Goal: Find specific page/section: Find specific page/section

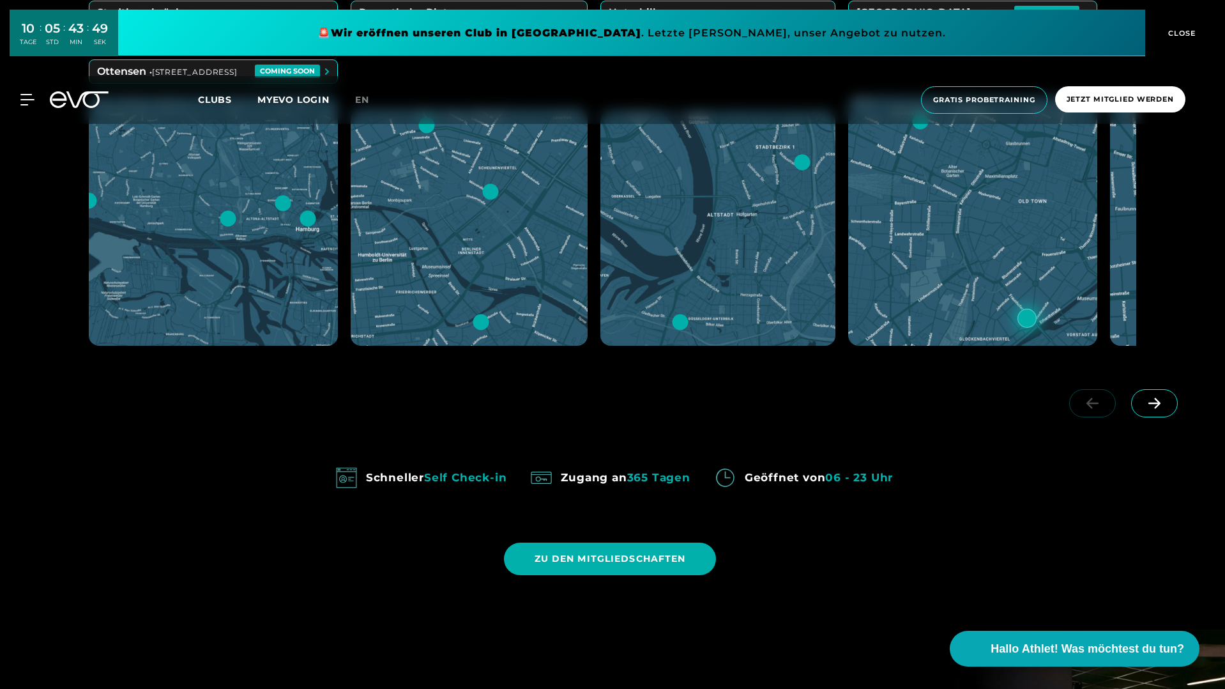
scroll to position [958, 0]
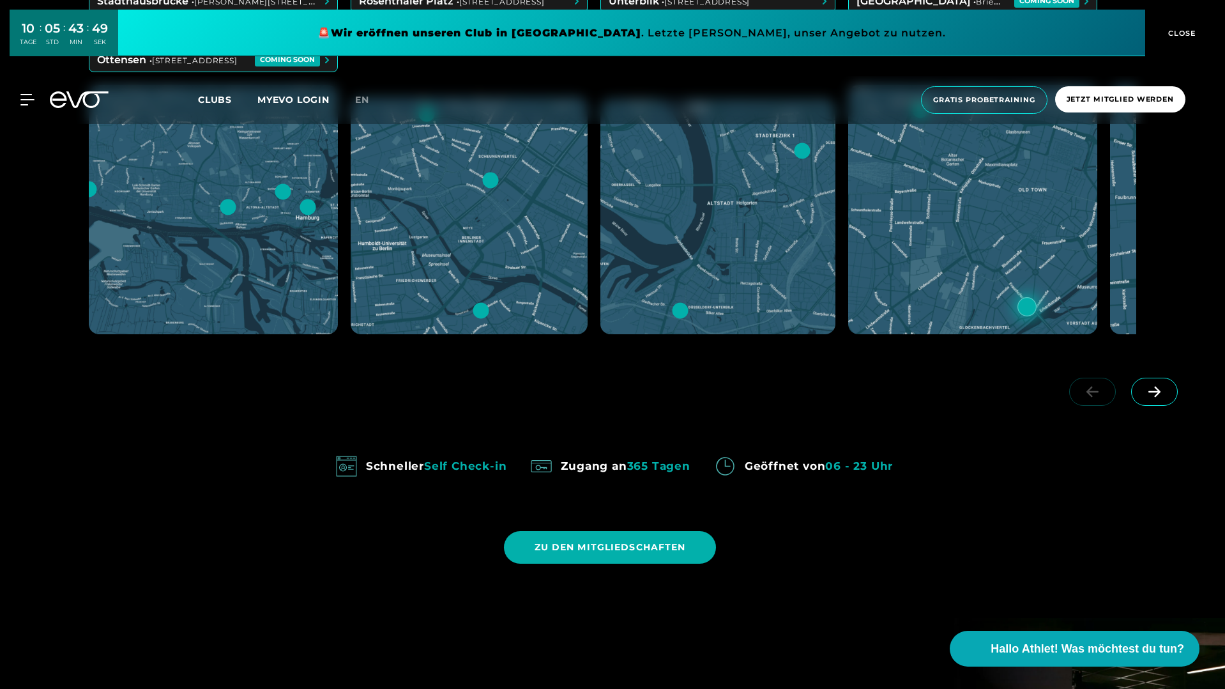
click at [1164, 397] on icon at bounding box center [1155, 392] width 22 height 12
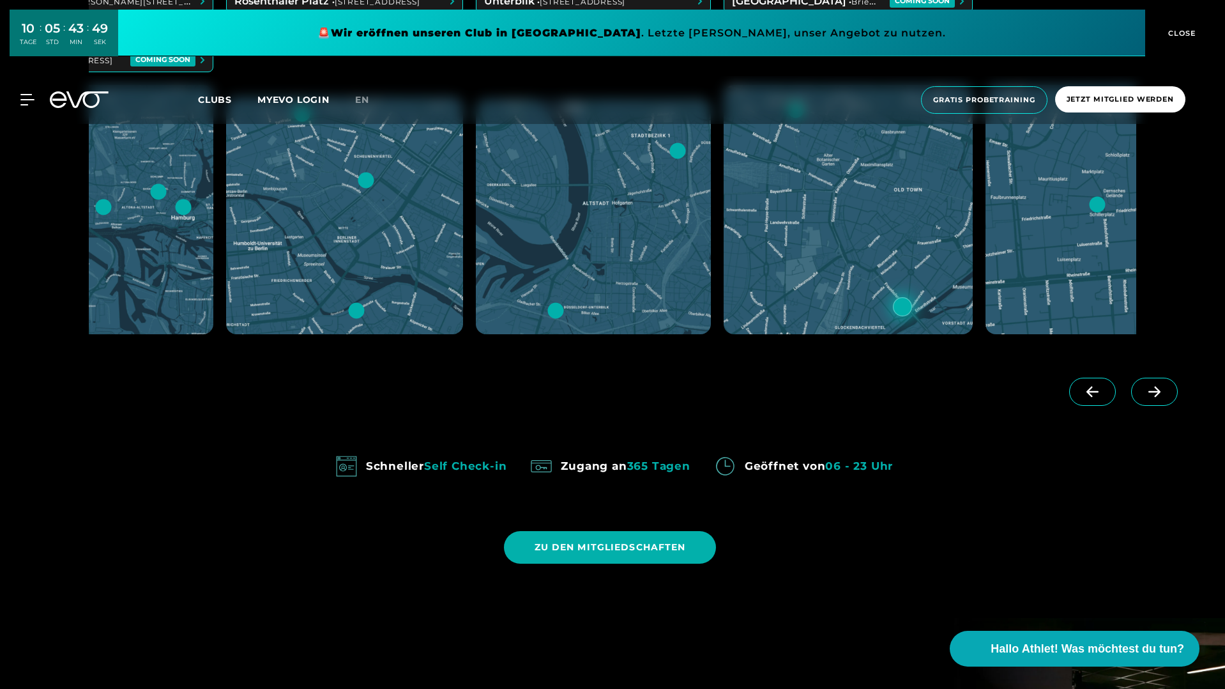
click at [1164, 397] on icon at bounding box center [1155, 392] width 22 height 12
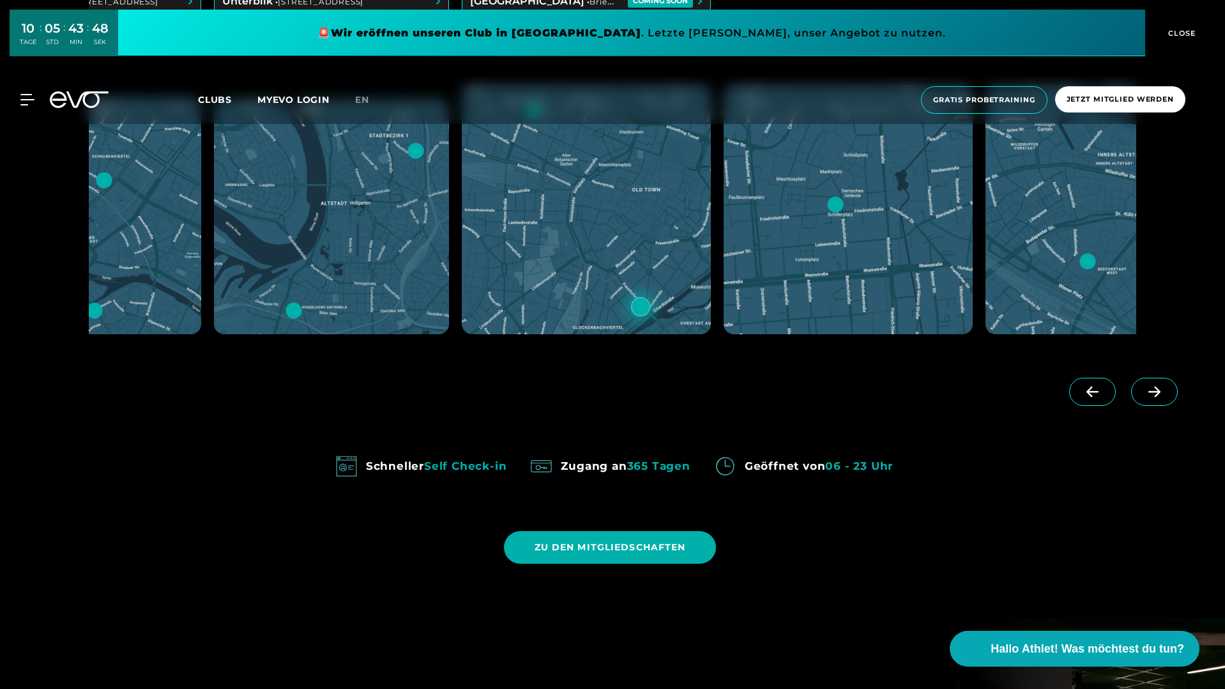
click at [1164, 397] on icon at bounding box center [1155, 392] width 22 height 12
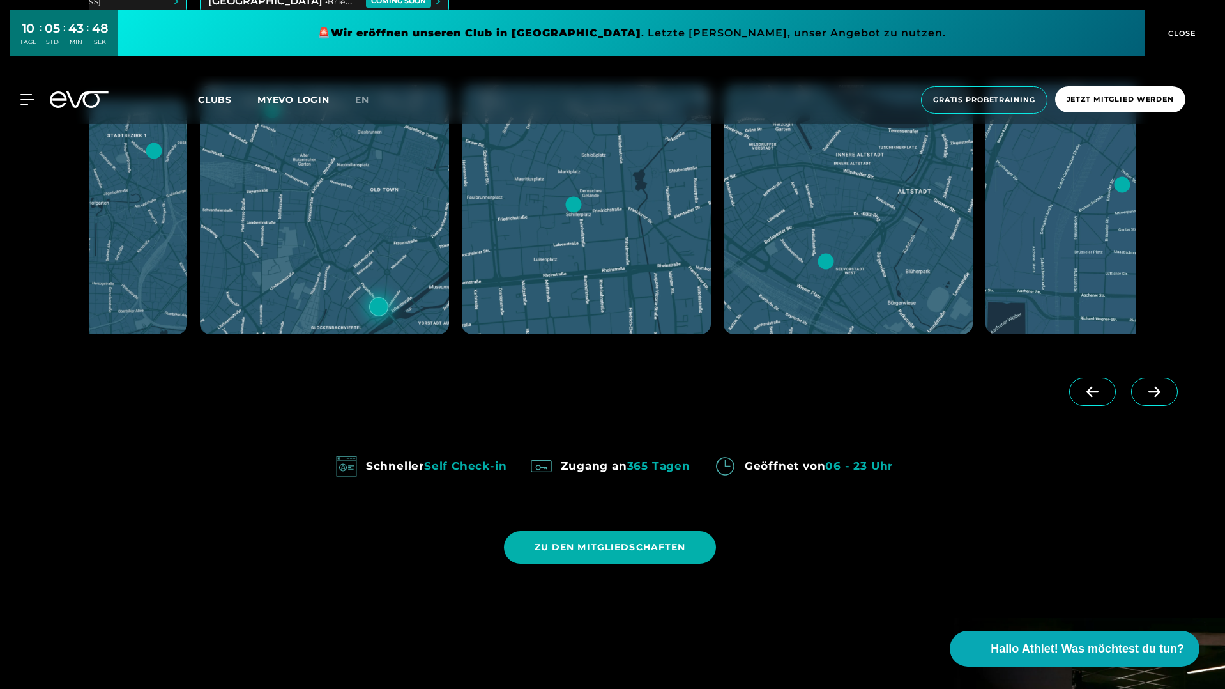
click at [1164, 397] on icon at bounding box center [1155, 392] width 22 height 12
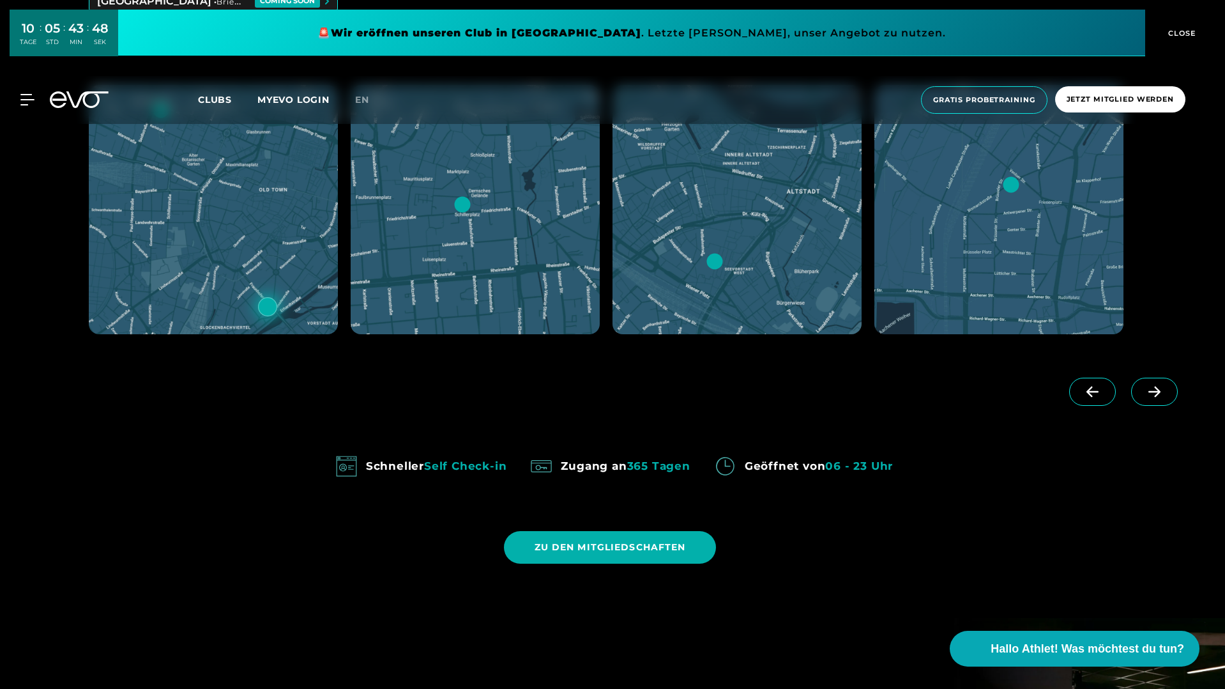
scroll to position [0, 786]
click at [1164, 397] on div at bounding box center [1127, 403] width 178 height 72
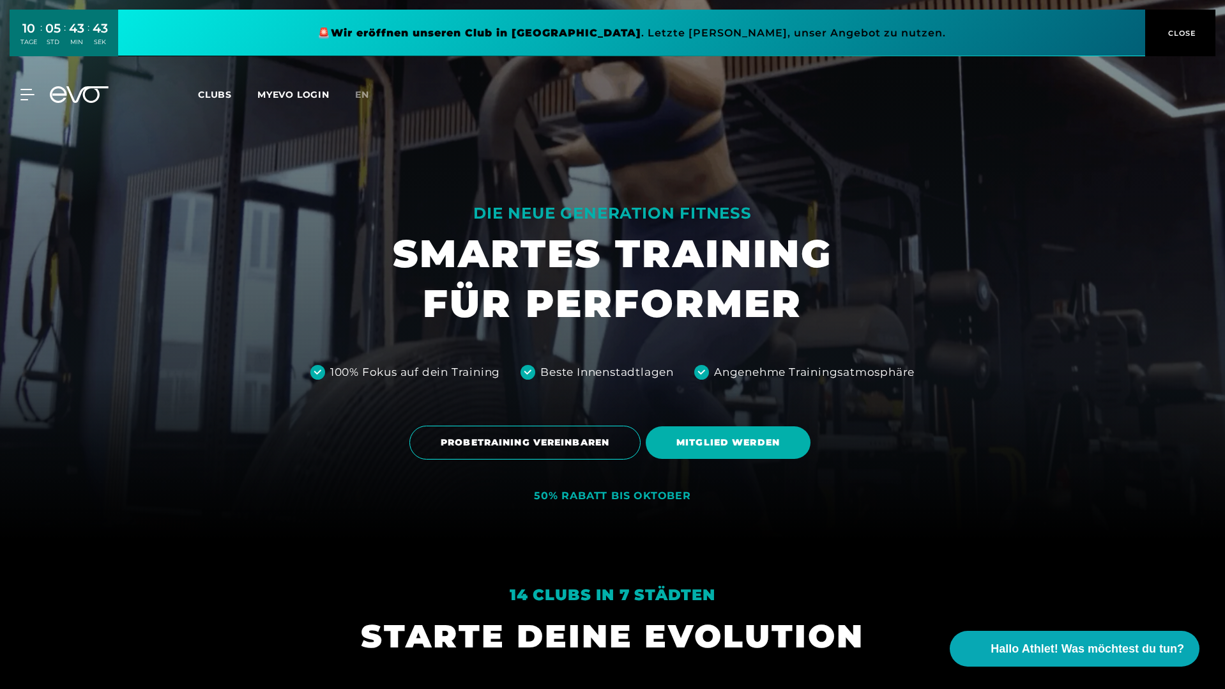
scroll to position [0, 0]
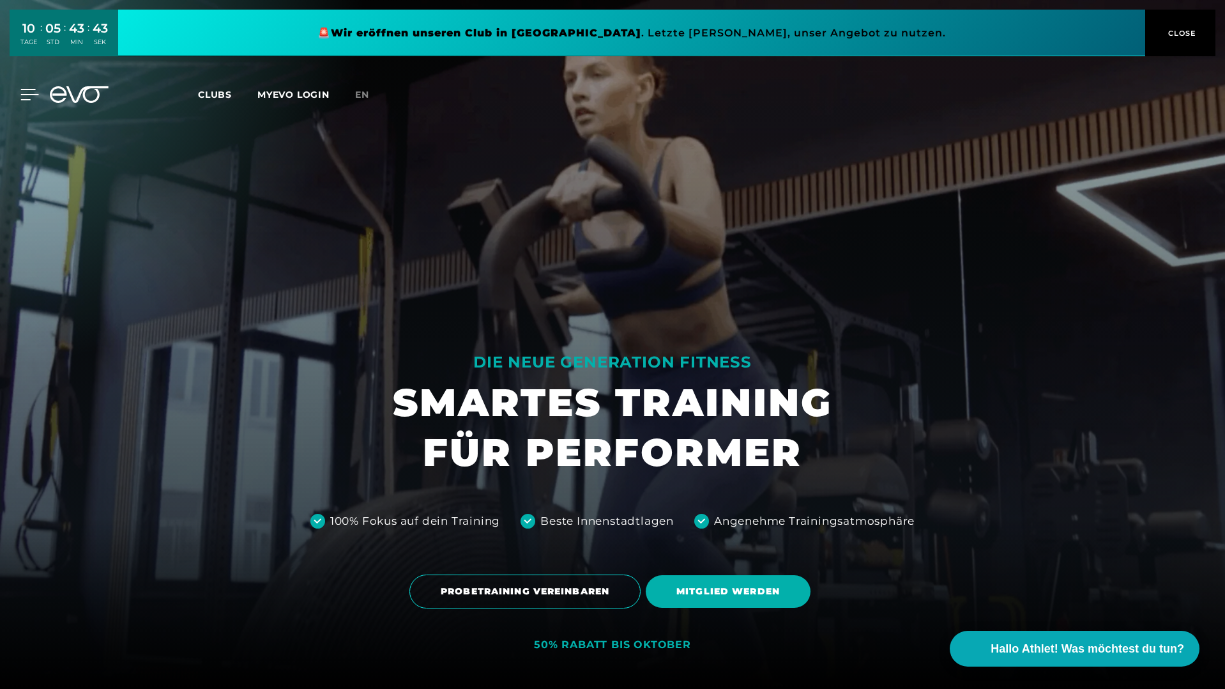
click at [21, 89] on icon at bounding box center [30, 94] width 18 height 10
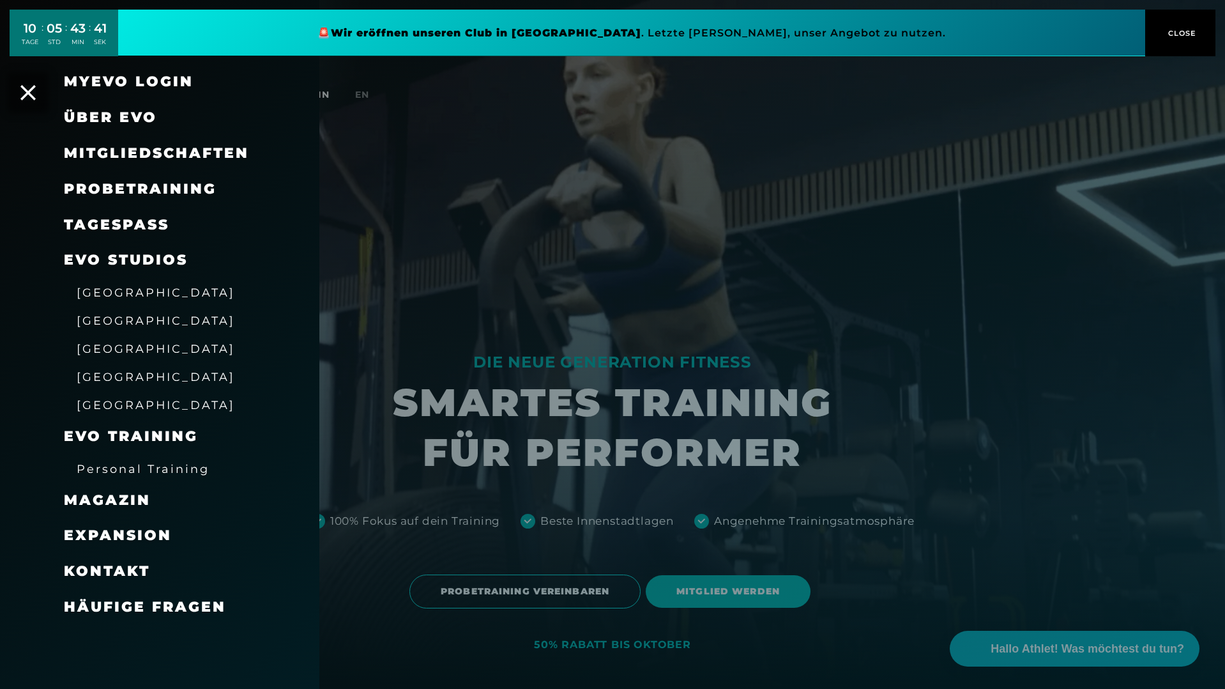
click at [100, 344] on span "[GEOGRAPHIC_DATA]" at bounding box center [156, 348] width 158 height 13
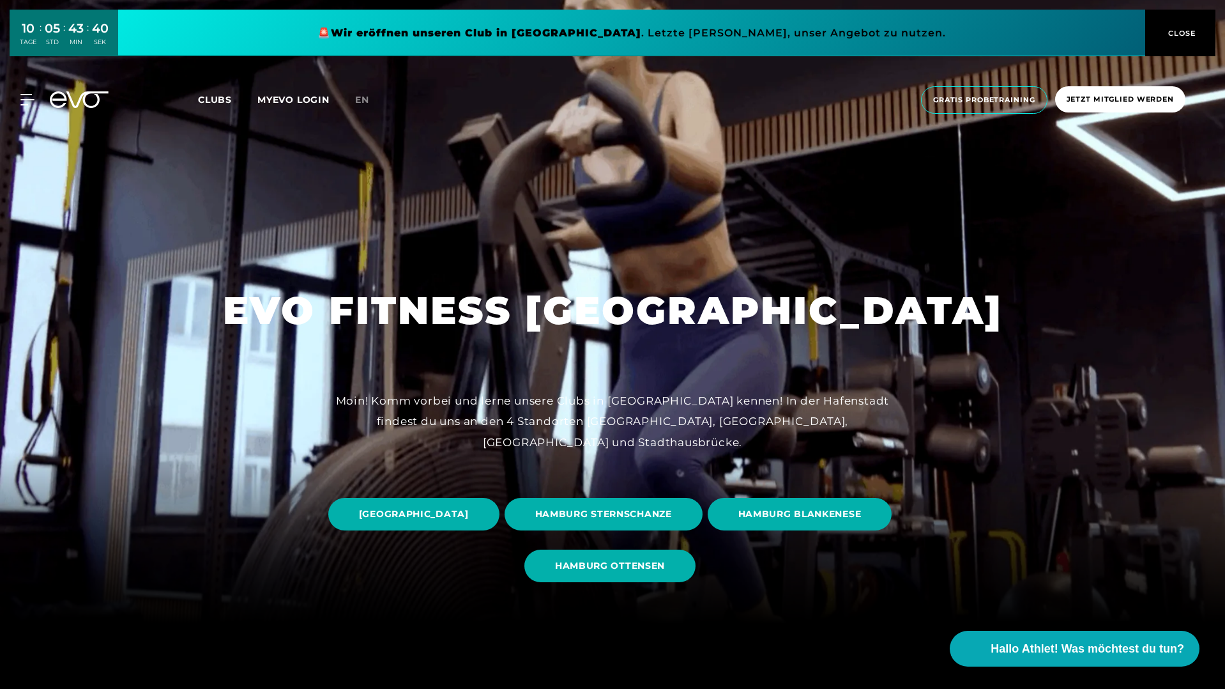
scroll to position [179, 0]
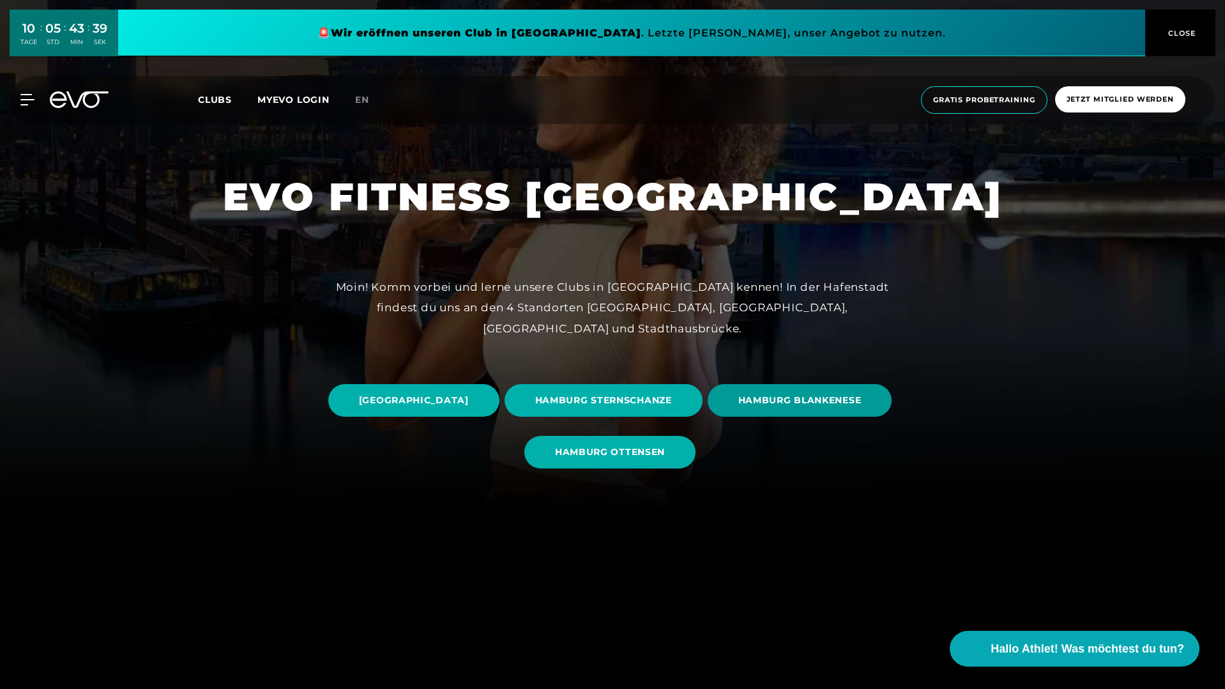
click at [739, 407] on span "HAMBURG BLANKENESE" at bounding box center [800, 400] width 123 height 13
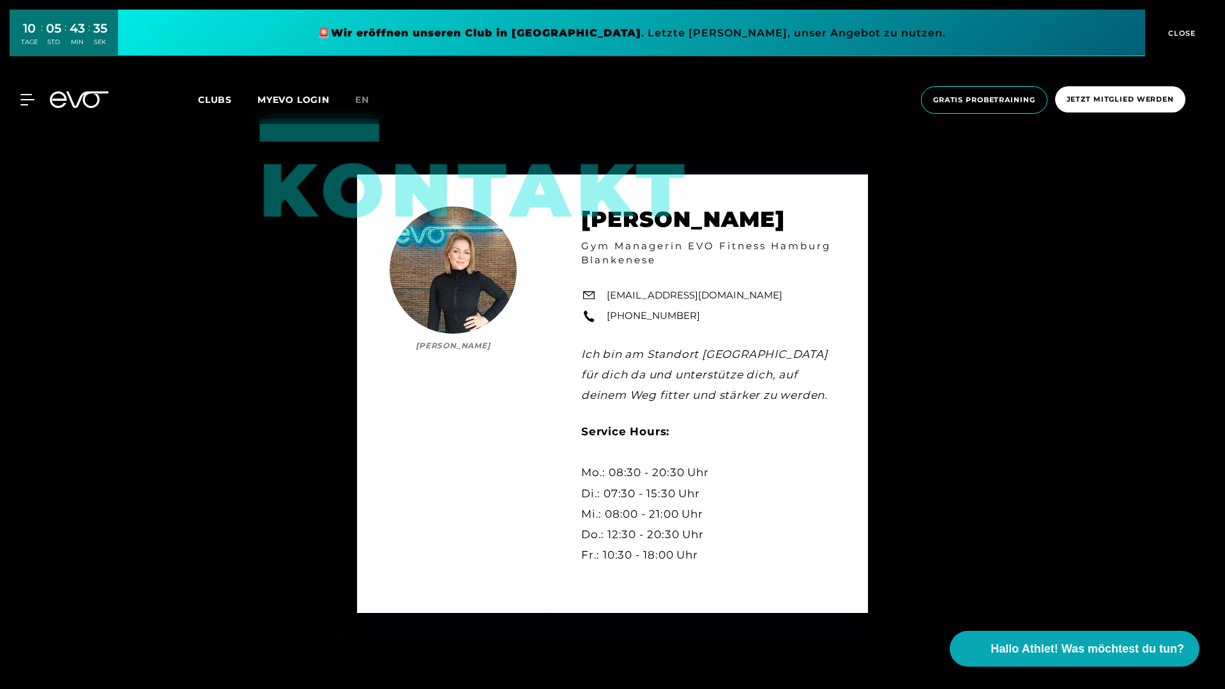
scroll to position [4041, 0]
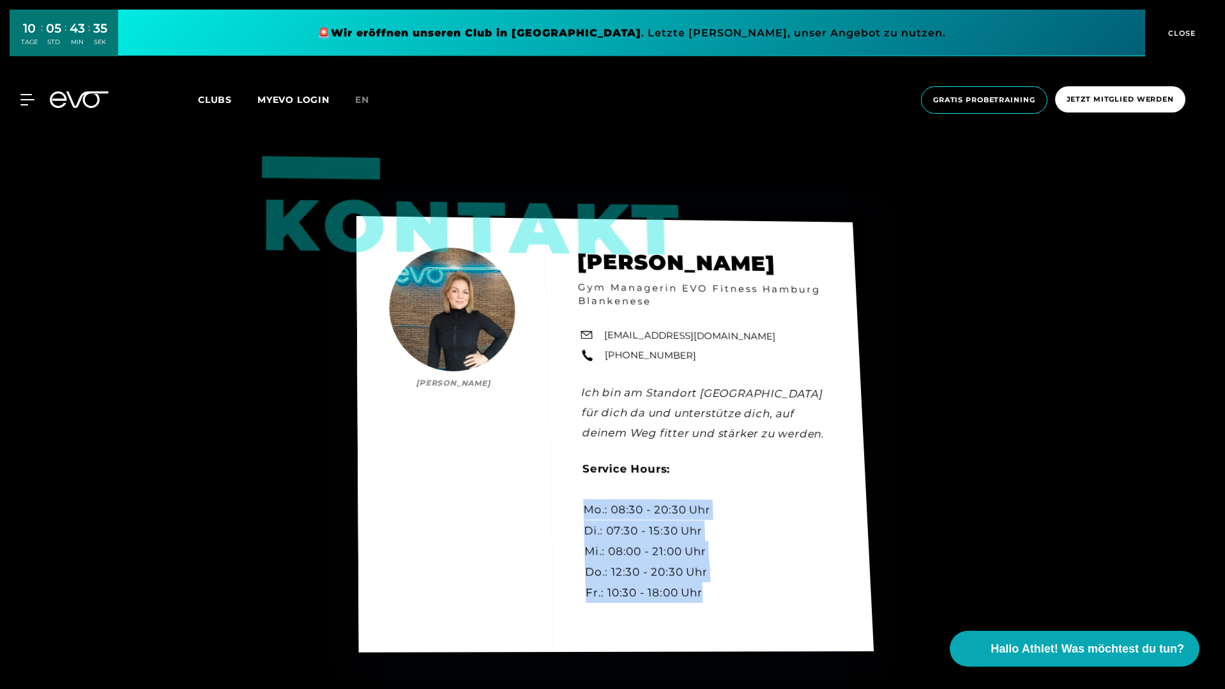
drag, startPoint x: 690, startPoint y: 587, endPoint x: 575, endPoint y: 512, distance: 137.5
click at [575, 512] on div "Kontakt [PERSON_NAME] [PERSON_NAME] Gym Managerin EVO Fitness Hamburg Blankenes…" at bounding box center [616, 434] width 518 height 436
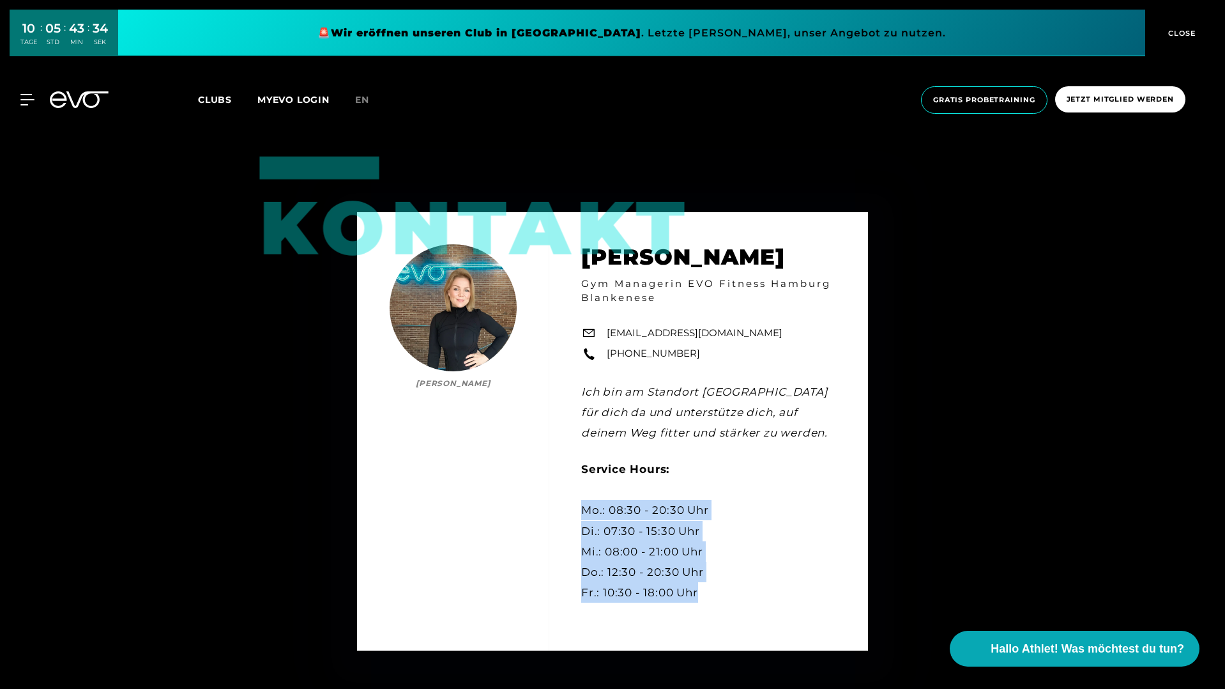
copy div "Mo.: 08:30 - 20:30 Uhr Di.: 07:30 - 15:30 Uhr Mi.: 08:00 - 21:00 Uhr Do.: 12:30…"
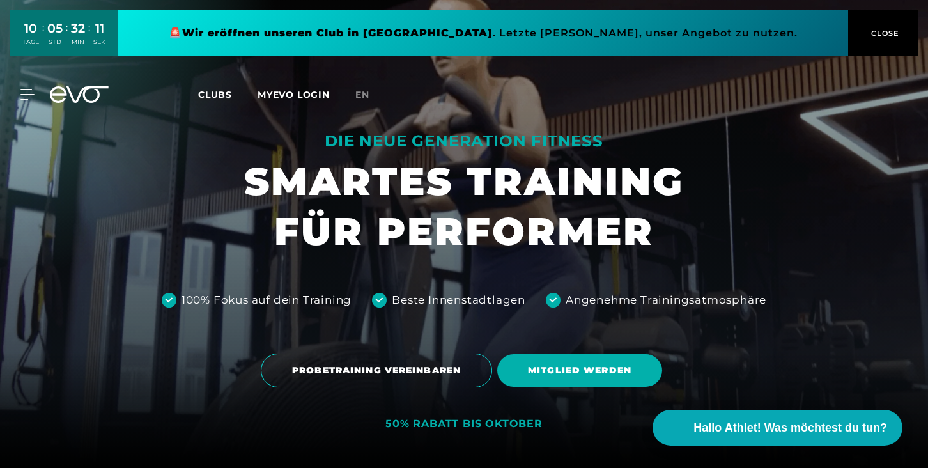
click at [884, 36] on span "CLOSE" at bounding box center [883, 33] width 31 height 12
